Goal: Transaction & Acquisition: Subscribe to service/newsletter

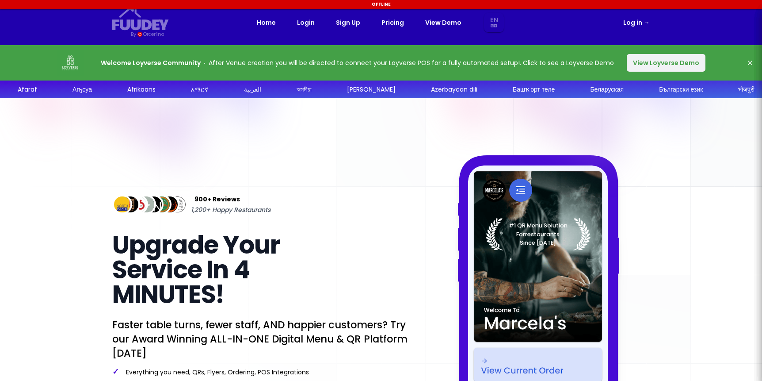
select select "en"
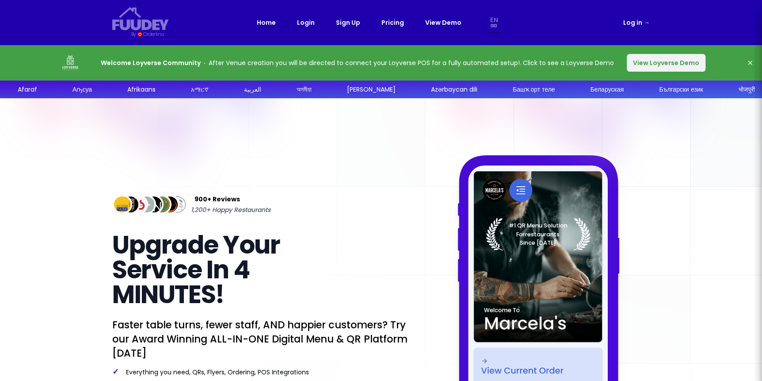
select select "en"
click at [382, 22] on link "Pricing" at bounding box center [393, 22] width 23 height 11
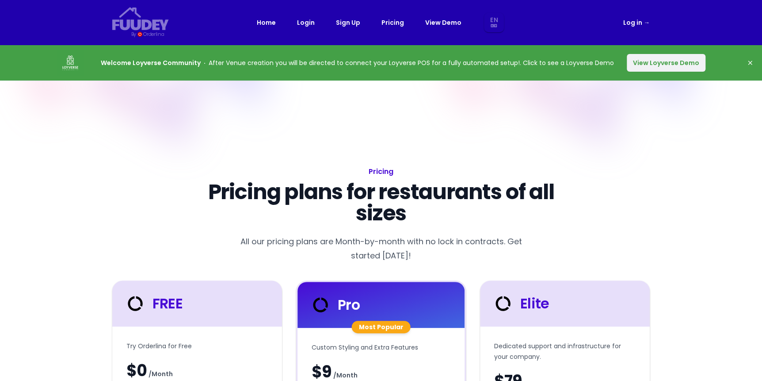
select select "en"
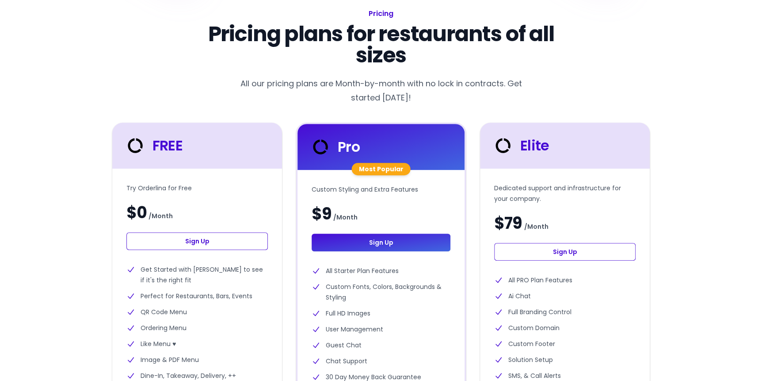
scroll to position [160, 0]
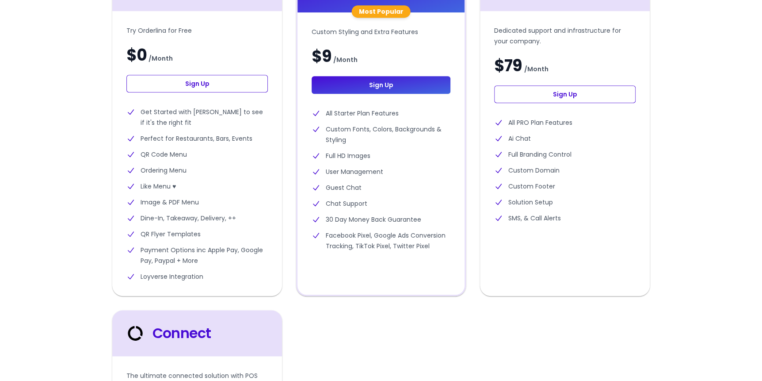
select select "en"
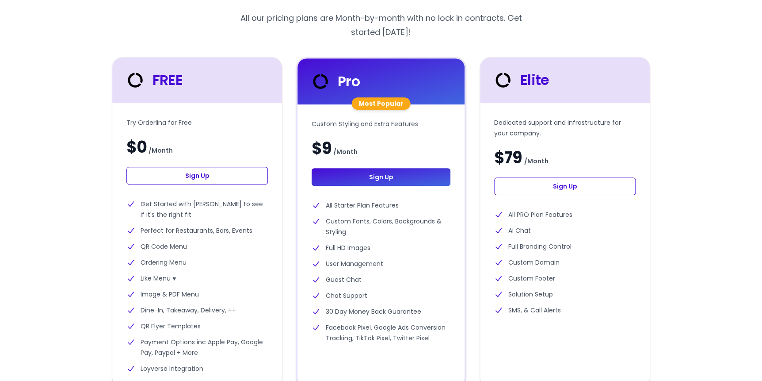
scroll to position [241, 0]
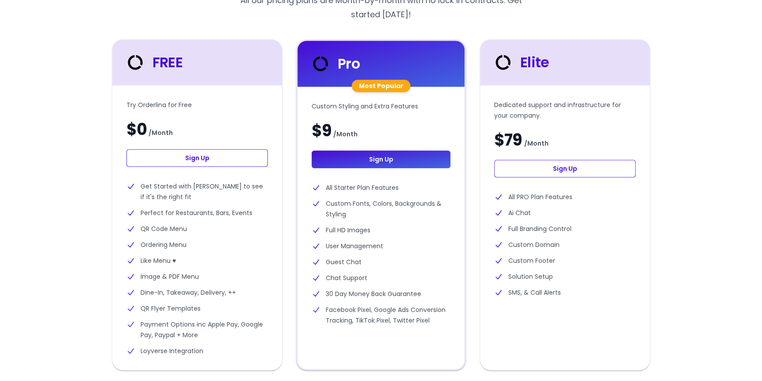
click at [195, 159] on link "Sign Up" at bounding box center [196, 158] width 141 height 18
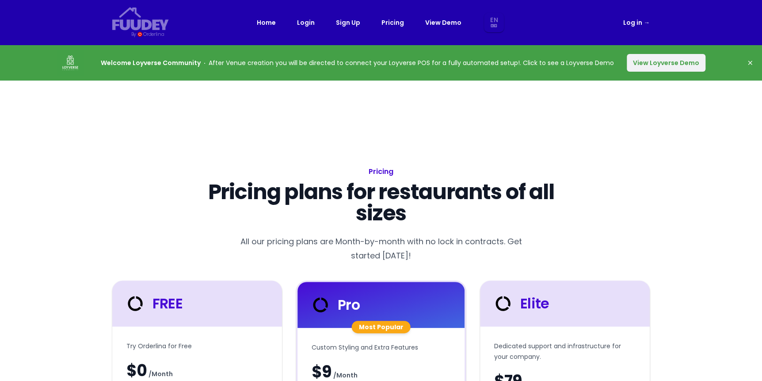
select select "en"
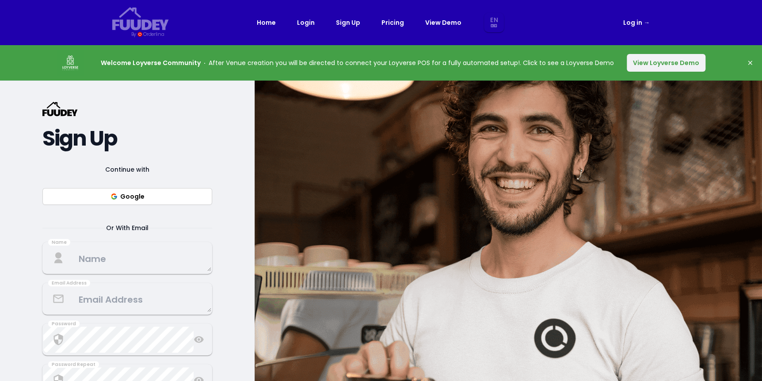
select select "en"
